Goal: Information Seeking & Learning: Learn about a topic

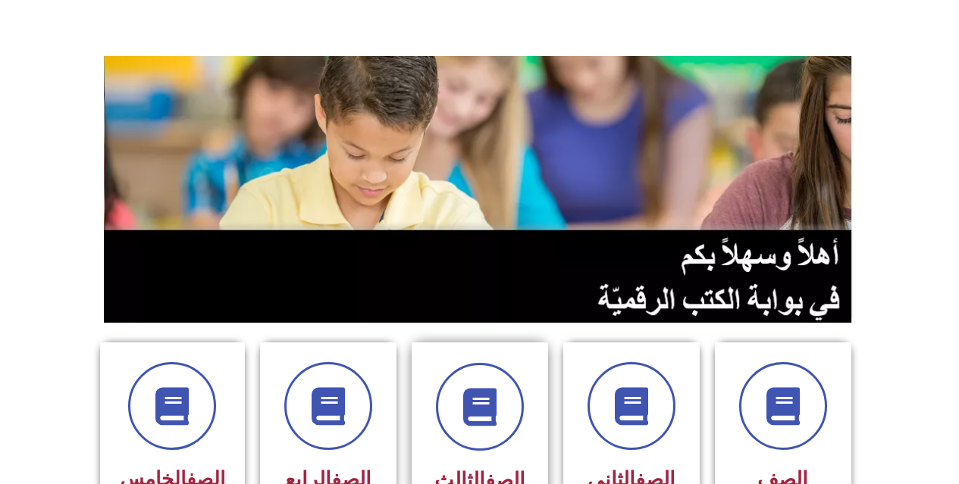
scroll to position [227, 0]
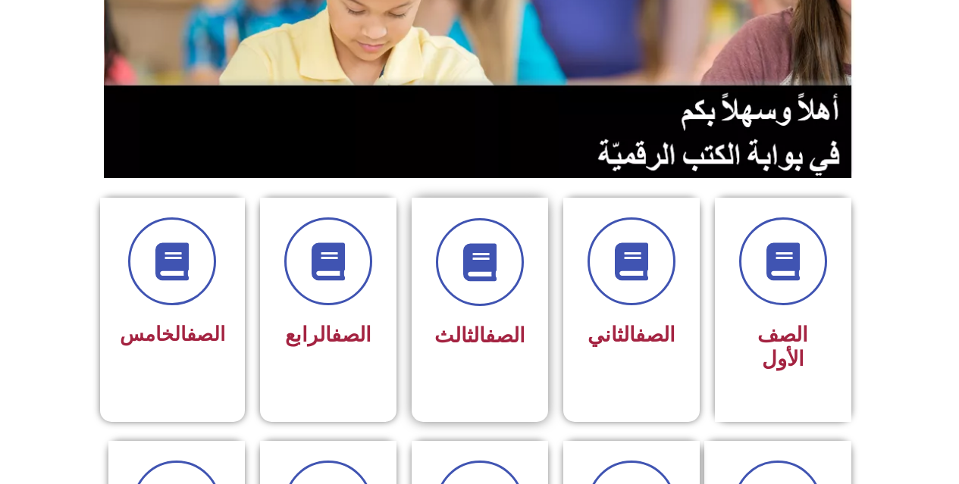
click at [480, 309] on div "الصف الثالث" at bounding box center [480, 286] width 96 height 137
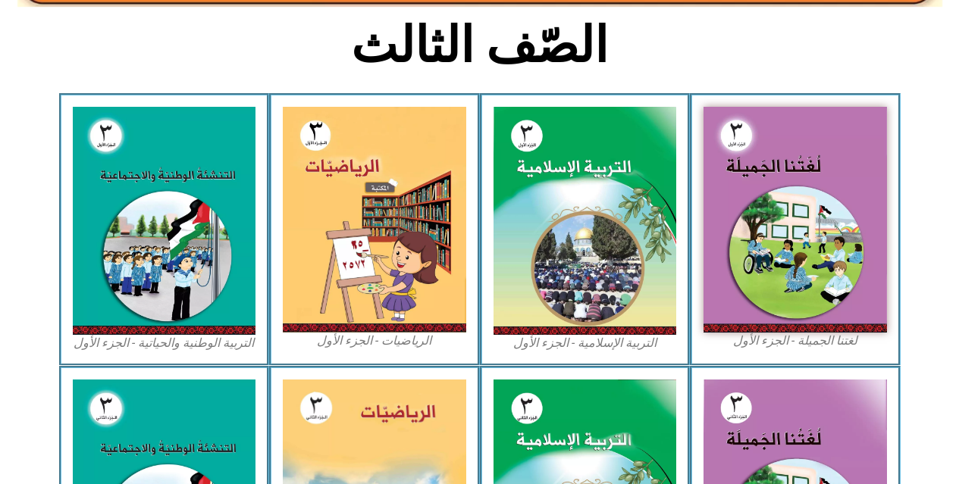
scroll to position [379, 0]
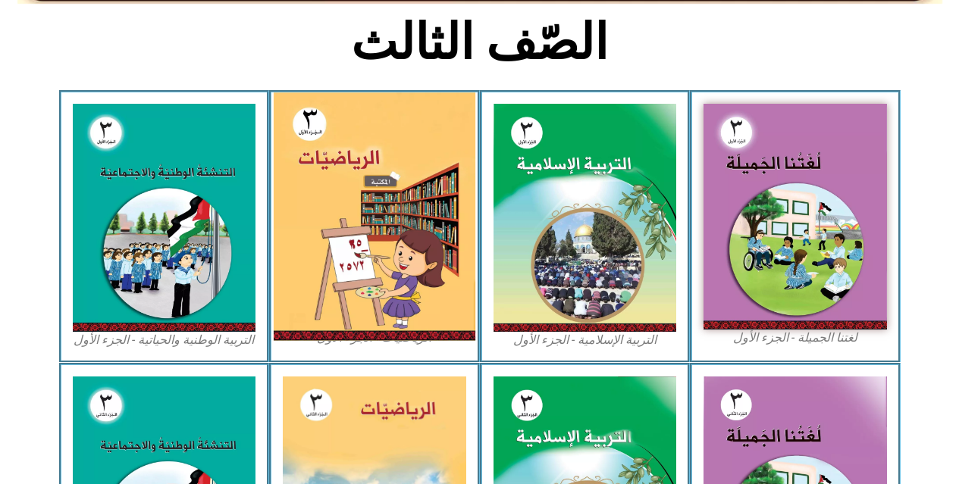
click at [394, 280] on img at bounding box center [375, 216] width 202 height 249
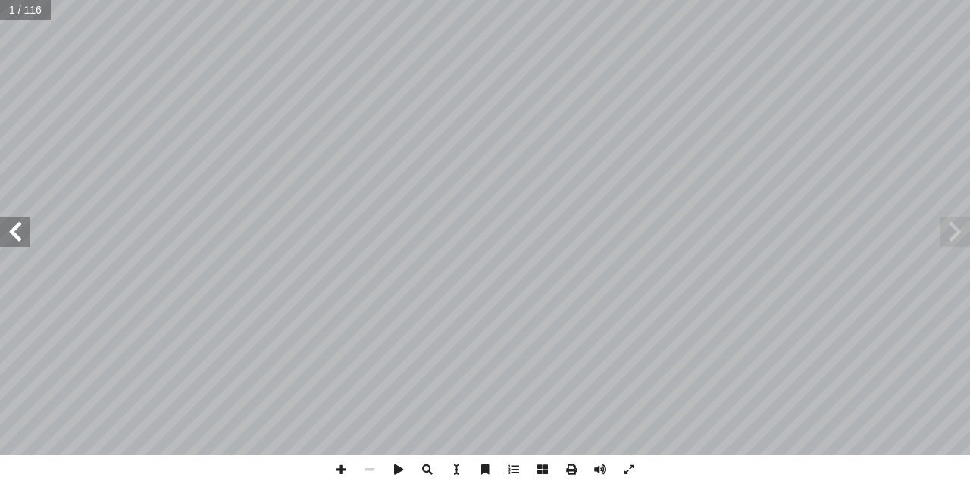
click at [18, 234] on span at bounding box center [15, 232] width 30 height 30
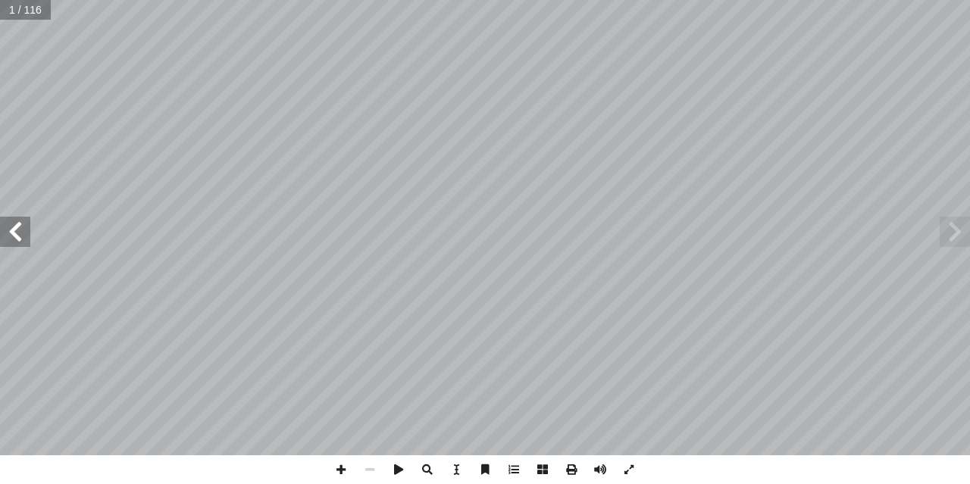
click at [18, 234] on span at bounding box center [15, 232] width 30 height 30
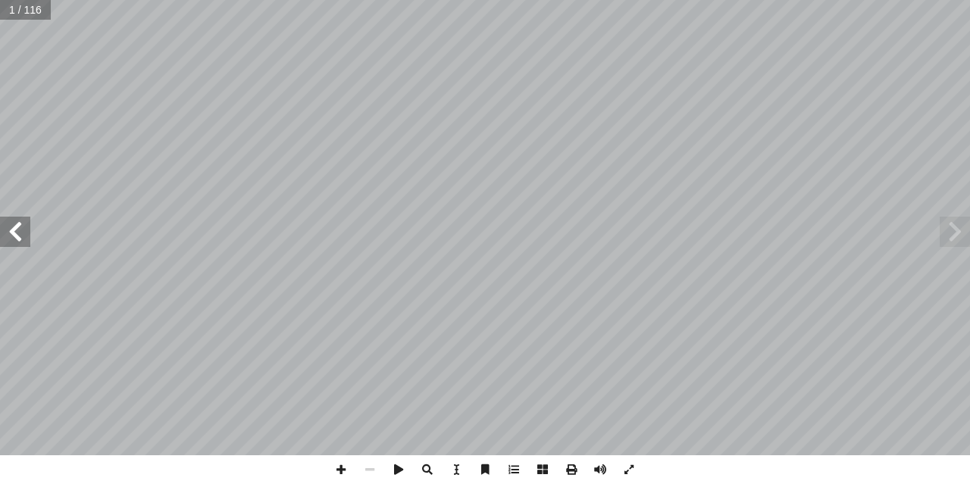
click at [18, 234] on span at bounding box center [15, 232] width 30 height 30
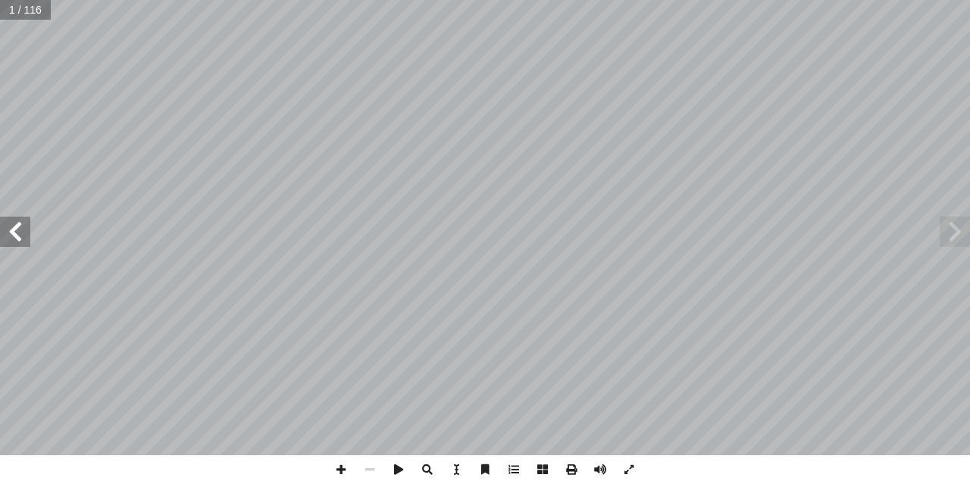
click at [18, 234] on span at bounding box center [15, 232] width 30 height 30
click at [20, 231] on span at bounding box center [15, 232] width 30 height 30
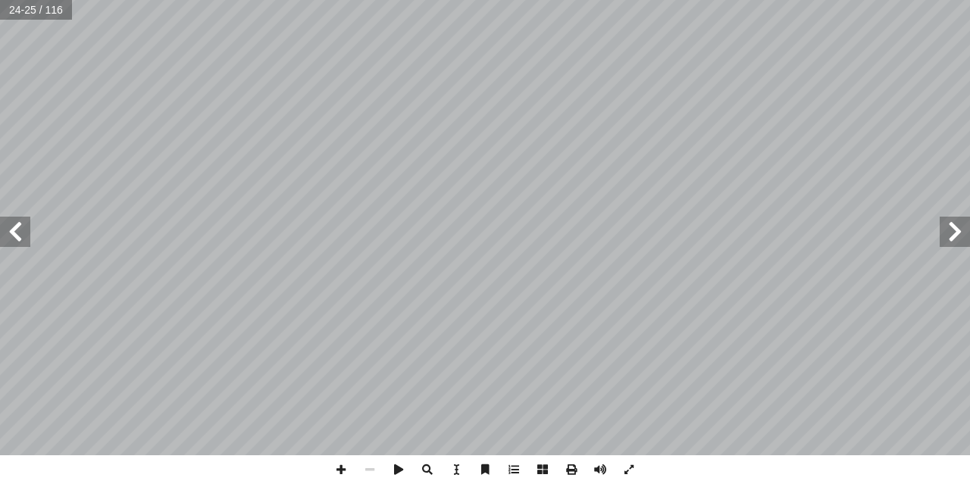
click at [20, 231] on span at bounding box center [15, 232] width 30 height 30
click at [15, 228] on span at bounding box center [15, 232] width 30 height 30
click at [341, 470] on span at bounding box center [341, 470] width 29 height 29
click at [340, 468] on span at bounding box center [341, 470] width 29 height 29
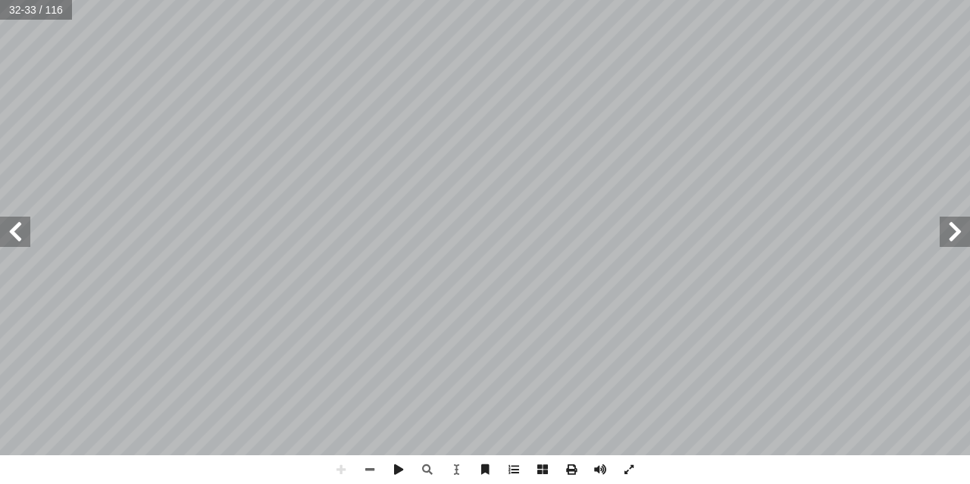
click at [463, 138] on html "الصفحة الرئيسية الصف الأول الصف الثاني الصف الثالث الصف الرابع الصف الخامس الصف…" at bounding box center [485, 69] width 970 height 138
click at [19, 237] on span at bounding box center [15, 232] width 30 height 30
